Goal: Information Seeking & Learning: Learn about a topic

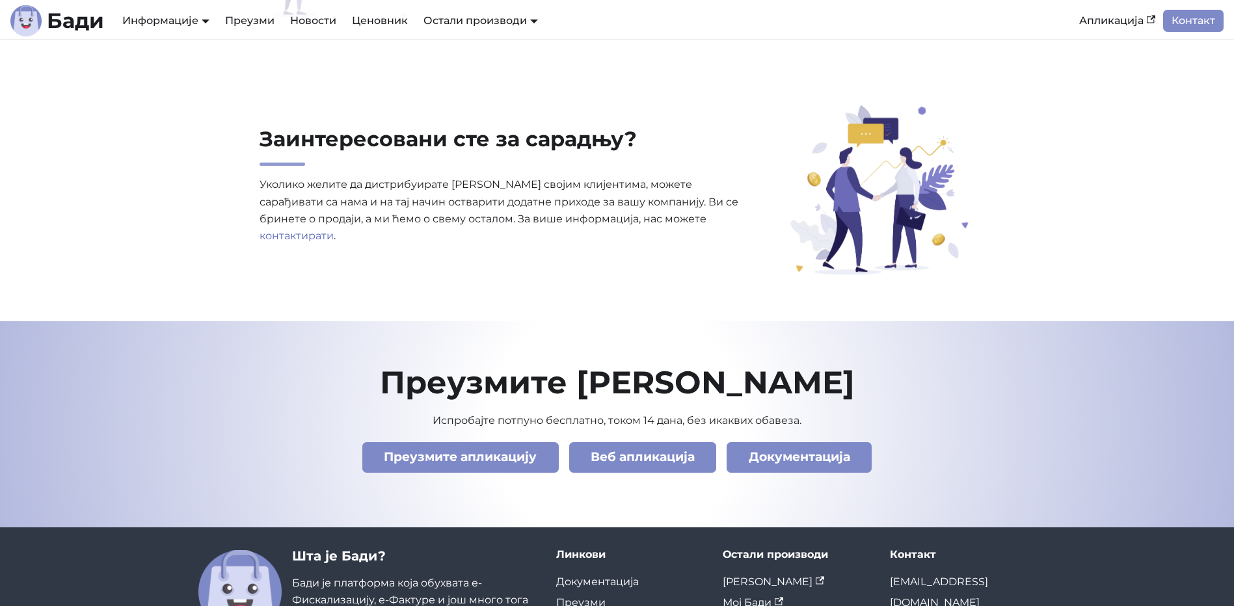
scroll to position [4437, 0]
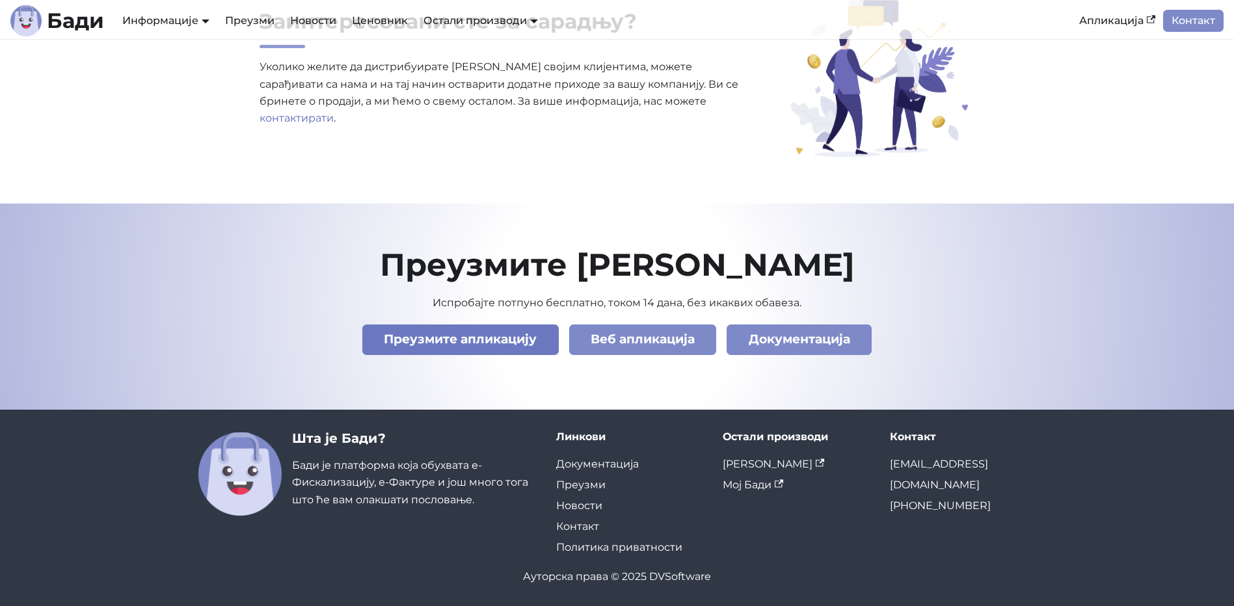
click at [469, 337] on link "Преузмите апликацију" at bounding box center [460, 339] width 196 height 31
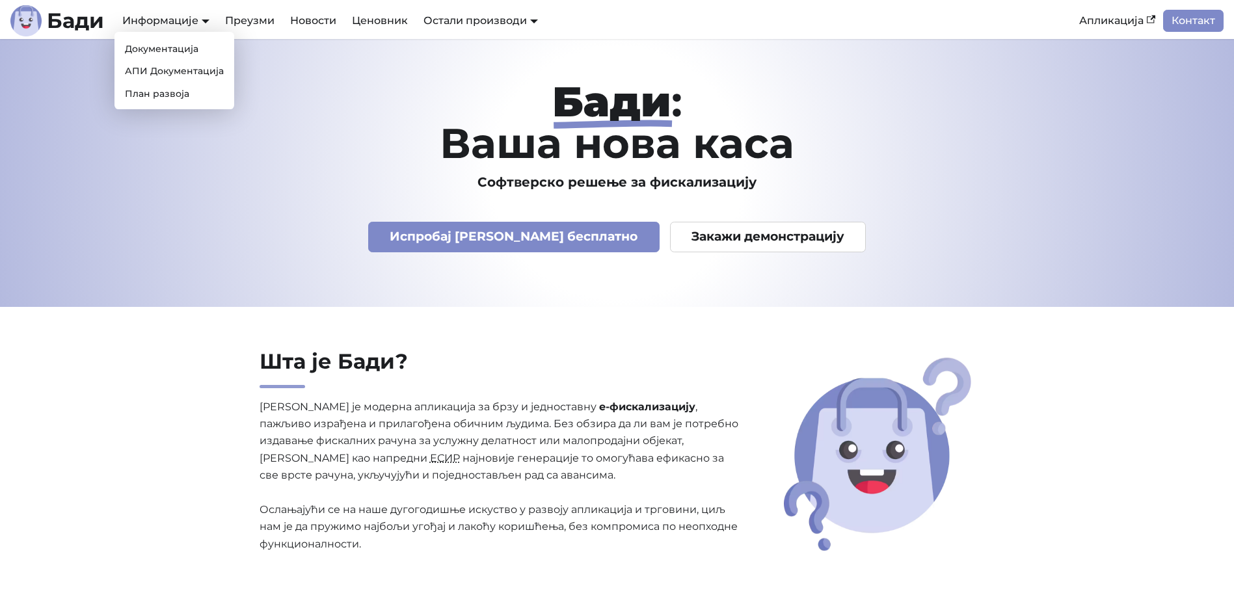
click at [212, 18] on div "Информације Документација АПИ Документација План развоја" at bounding box center [165, 21] width 103 height 22
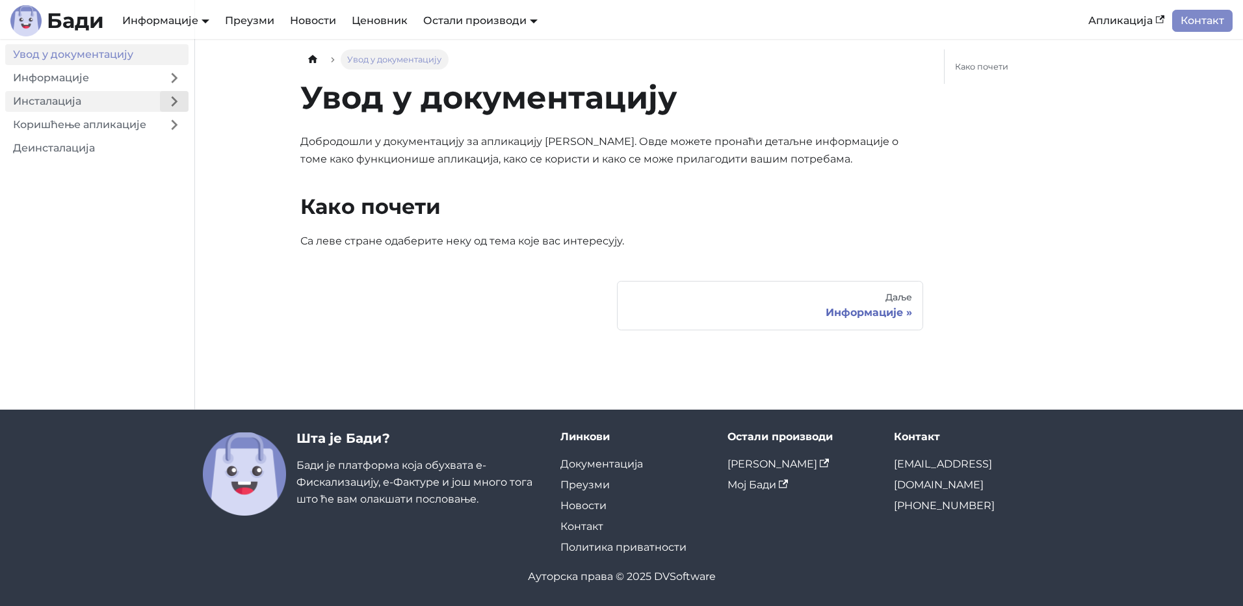
click at [174, 101] on button "Expand sidebar category 'Инсталација'" at bounding box center [174, 101] width 29 height 21
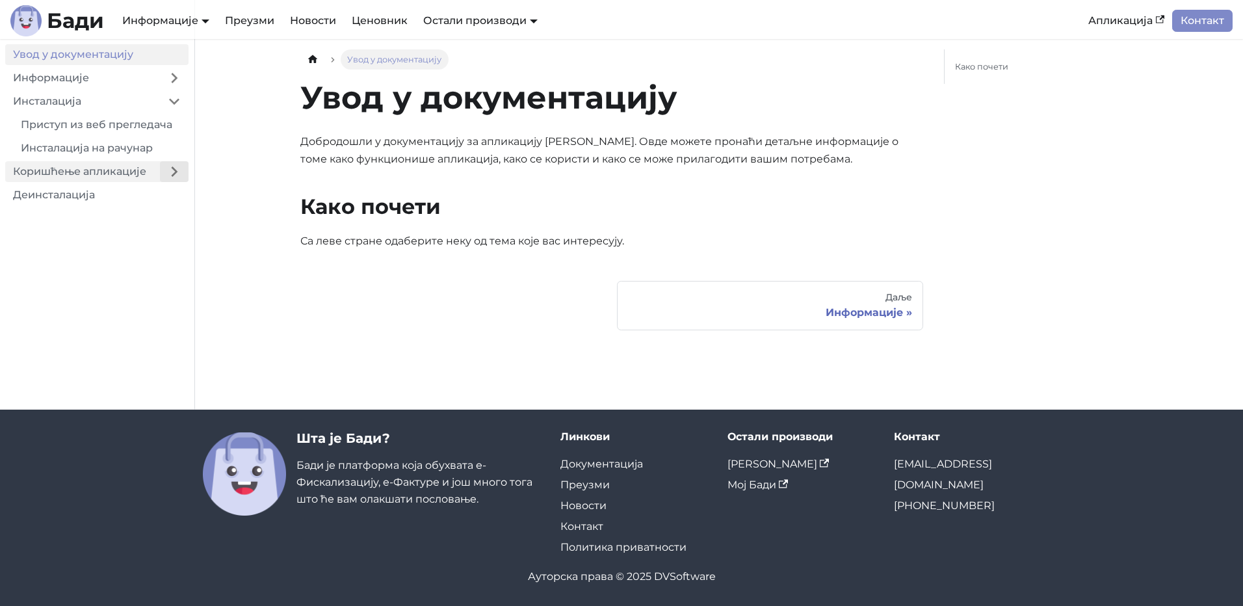
click at [175, 165] on button "Expand sidebar category 'Коришћење апликације'" at bounding box center [174, 171] width 29 height 21
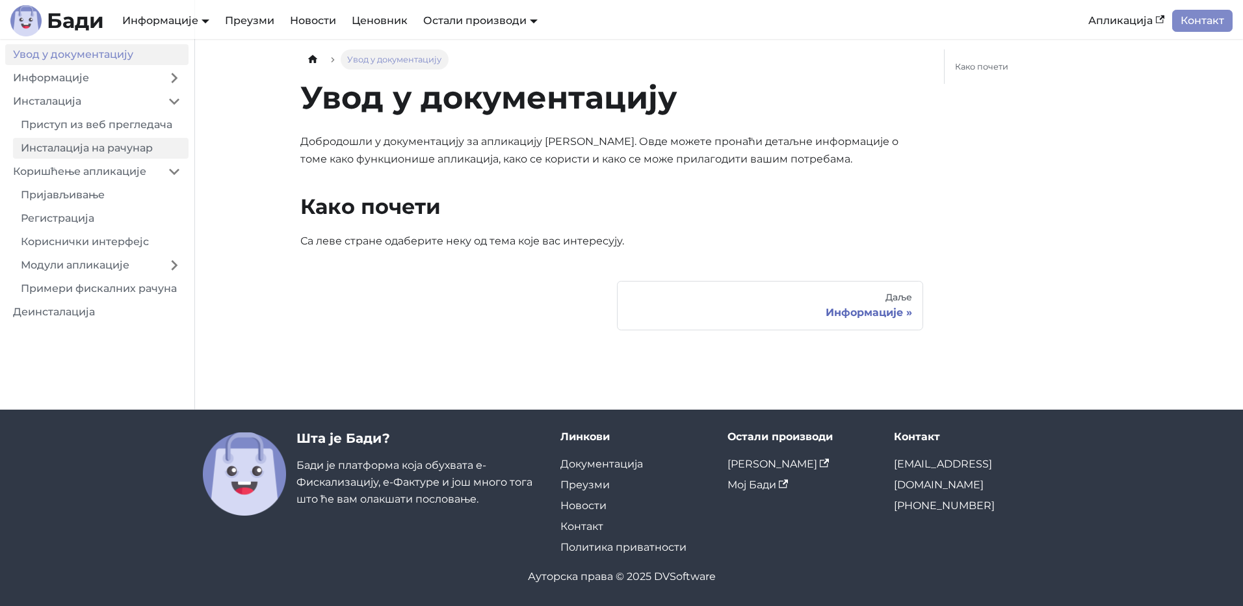
click at [134, 146] on link "Инсталација на рачунар" at bounding box center [101, 148] width 176 height 21
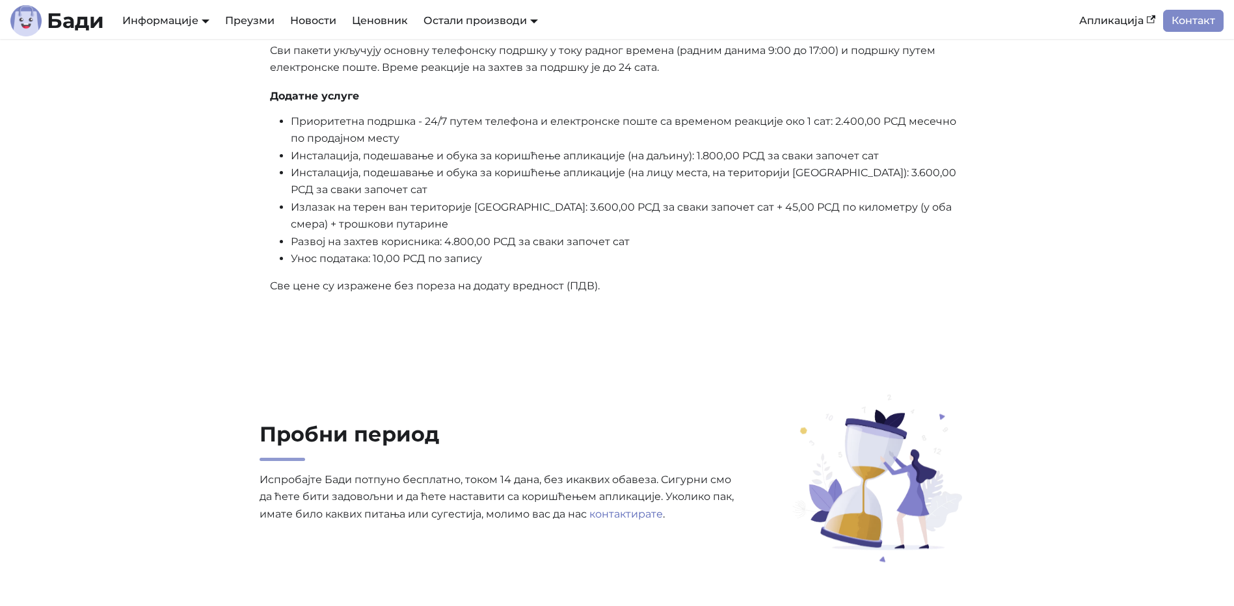
scroll to position [3519, 0]
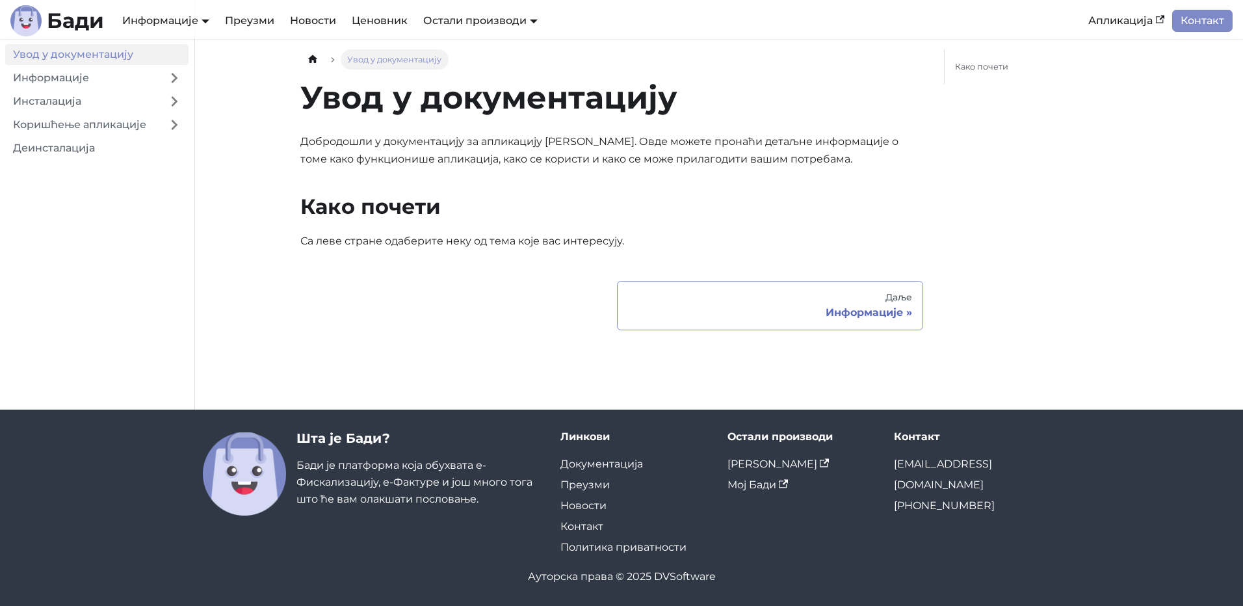
click at [836, 311] on div "Информације" at bounding box center [770, 312] width 284 height 13
